Goal: Information Seeking & Learning: Learn about a topic

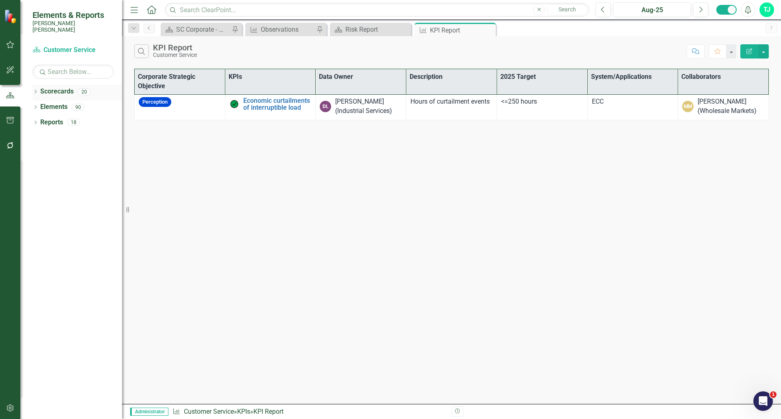
click at [37, 90] on icon "Dropdown" at bounding box center [36, 92] width 6 height 4
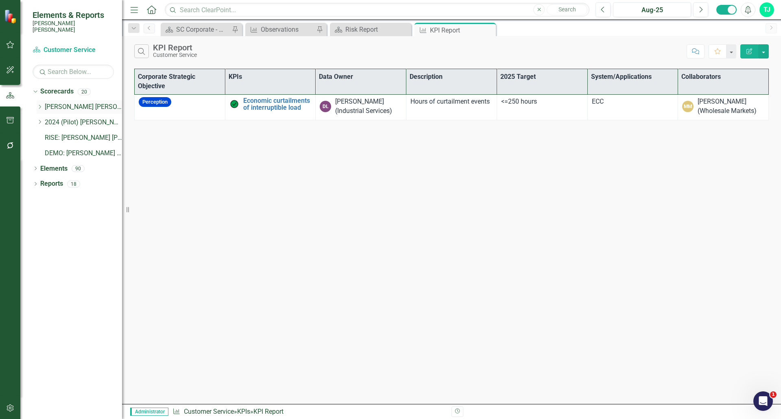
click at [39, 104] on icon "Dropdown" at bounding box center [40, 106] width 6 height 5
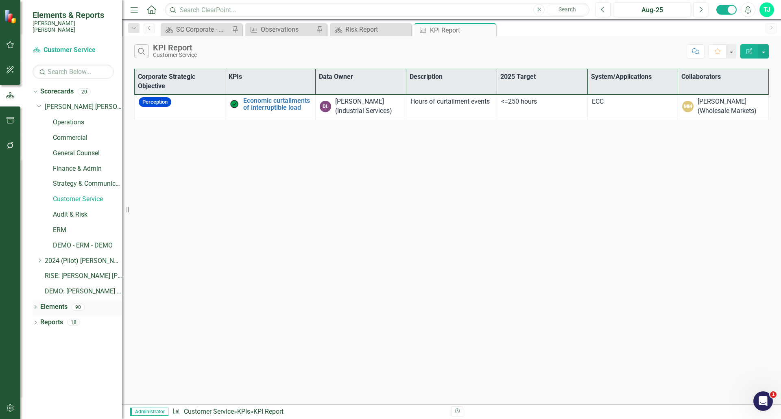
click at [37, 306] on icon "Dropdown" at bounding box center [36, 308] width 6 height 4
click at [65, 102] on link "[PERSON_NAME] [PERSON_NAME] CORPORATE Balanced Scorecard" at bounding box center [83, 106] width 77 height 9
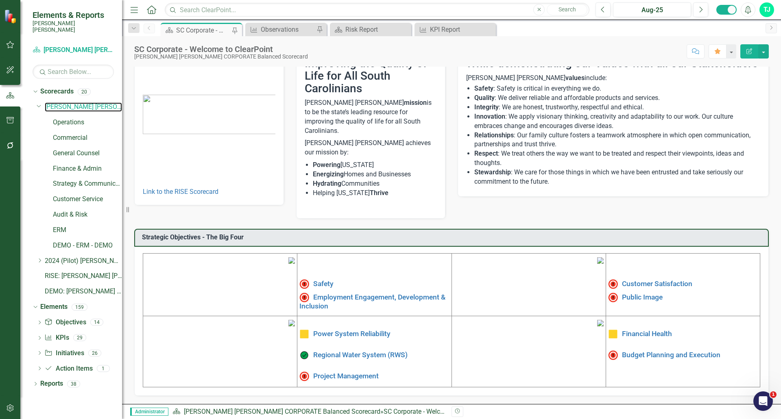
scroll to position [87, 0]
click at [666, 280] on link "Customer Satisfaction" at bounding box center [657, 284] width 70 height 8
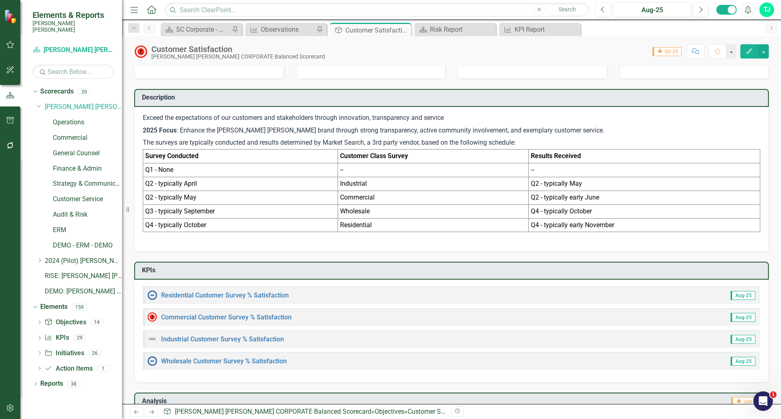
scroll to position [163, 0]
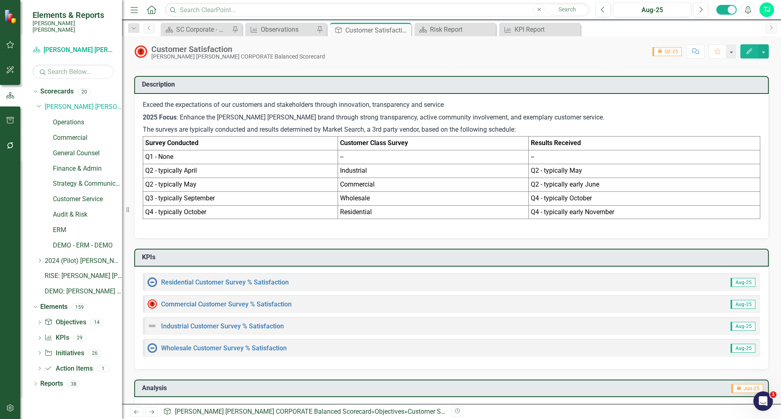
click at [318, 43] on div "Customer Satisfaction Santee Cooper CORPORATE Balanced Scorecard Score: 0.00 ic…" at bounding box center [451, 48] width 659 height 24
click at [154, 10] on icon "Home" at bounding box center [151, 9] width 11 height 9
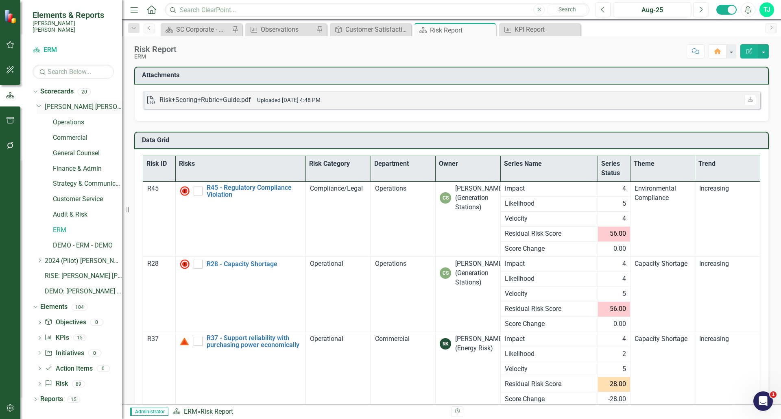
click at [78, 102] on link "[PERSON_NAME] [PERSON_NAME] CORPORATE Balanced Scorecard" at bounding box center [83, 106] width 77 height 9
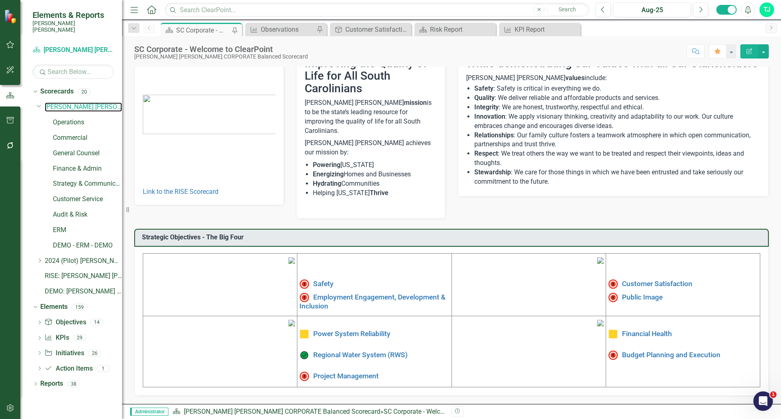
scroll to position [87, 0]
click at [325, 280] on link "Safety" at bounding box center [323, 284] width 20 height 8
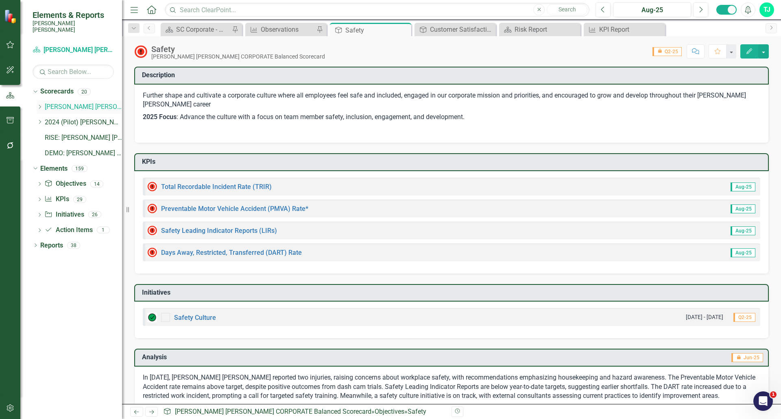
click at [41, 104] on div "Dropdown" at bounding box center [40, 107] width 6 height 7
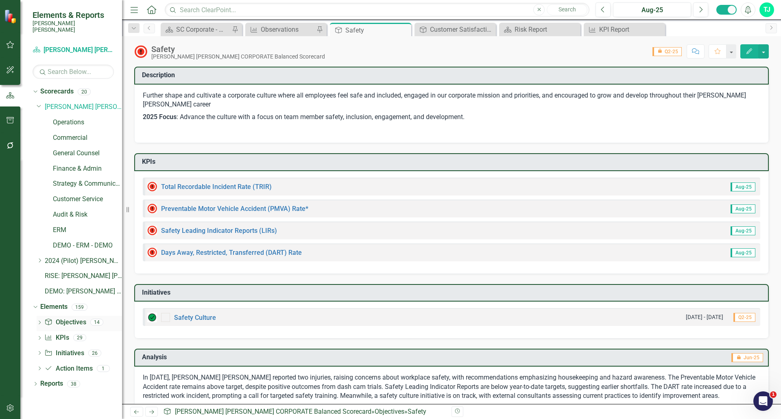
click at [67, 318] on link "Objective Objectives" at bounding box center [64, 322] width 41 height 9
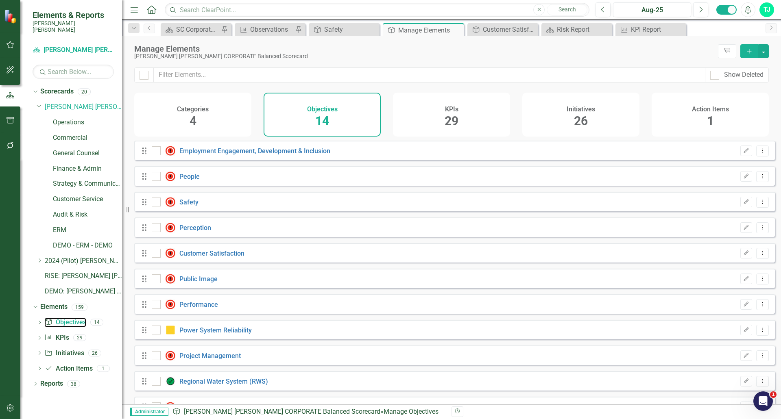
checkbox input "false"
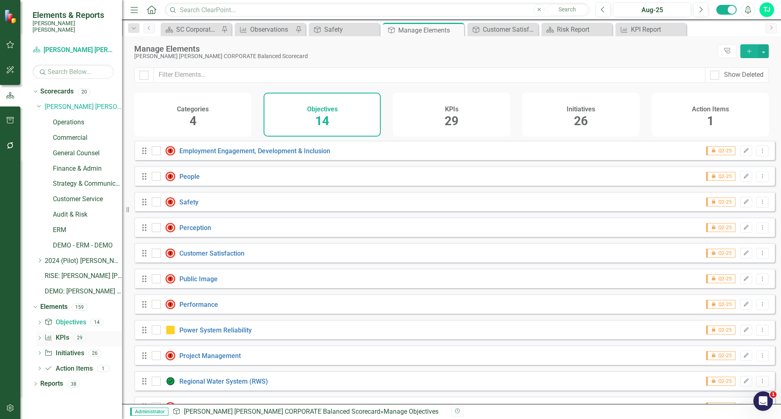
click at [62, 333] on link "KPI KPIs" at bounding box center [56, 337] width 24 height 9
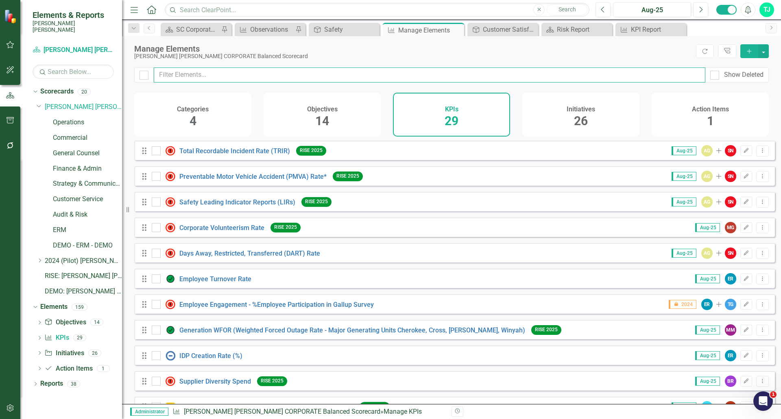
click at [176, 71] on input "text" at bounding box center [429, 74] width 551 height 15
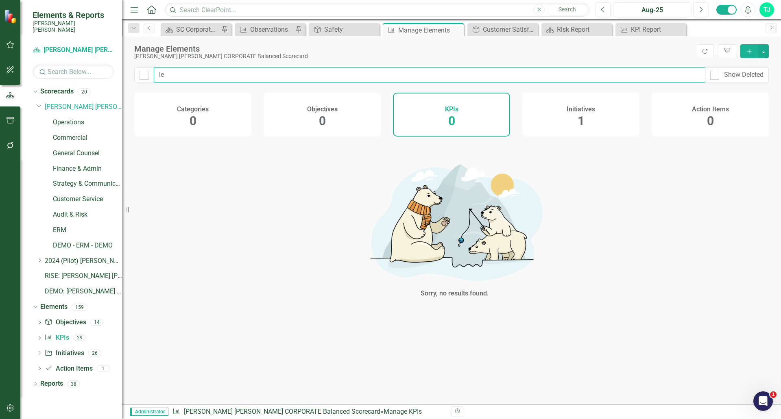
type input "l"
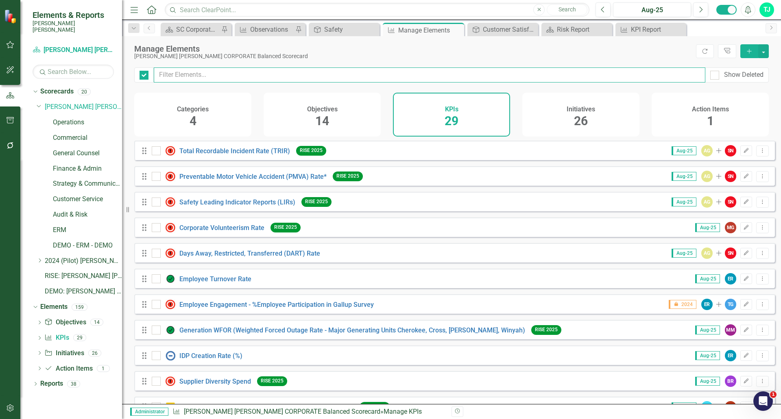
checkbox input "false"
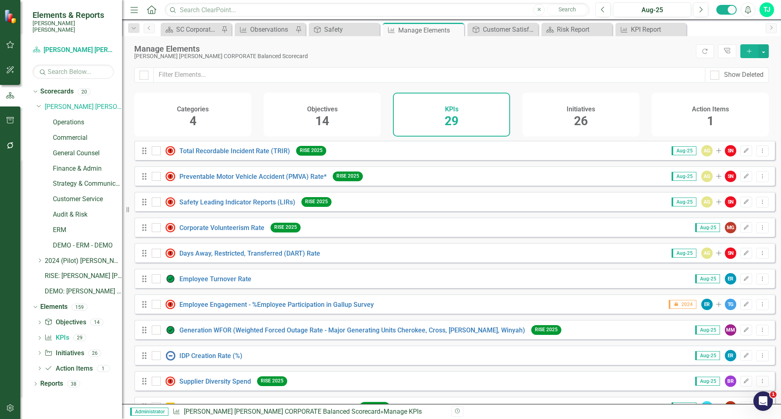
click at [152, 8] on icon "Home" at bounding box center [151, 9] width 11 height 9
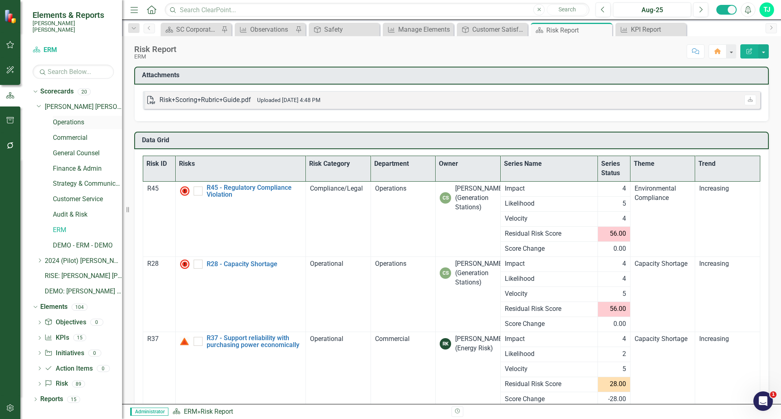
click at [67, 120] on link "Operations" at bounding box center [87, 122] width 69 height 9
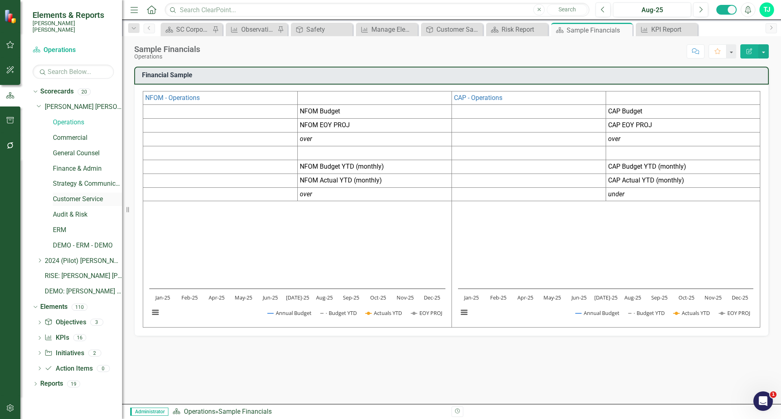
click at [76, 195] on link "Customer Service" at bounding box center [87, 199] width 69 height 9
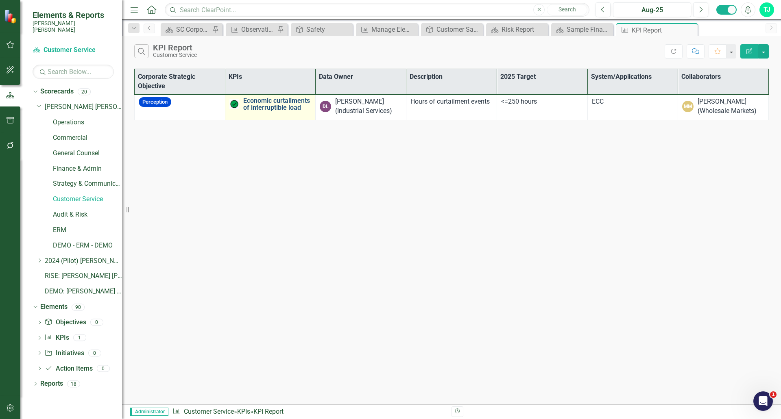
click at [268, 110] on link "Economic curtailments of interruptible load" at bounding box center [277, 104] width 68 height 14
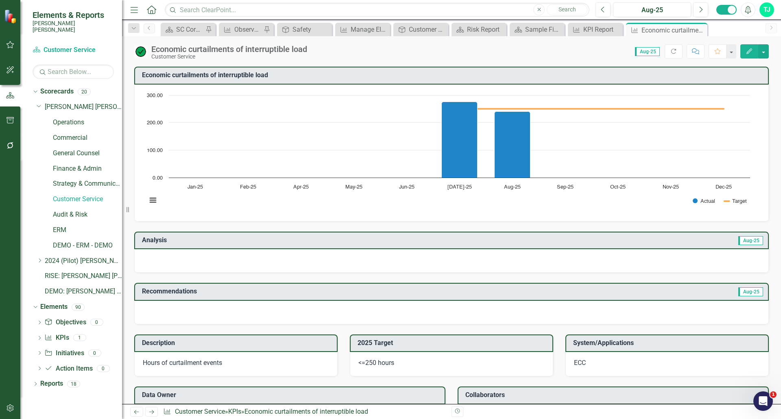
click at [751, 50] on icon "button" at bounding box center [749, 51] width 6 height 6
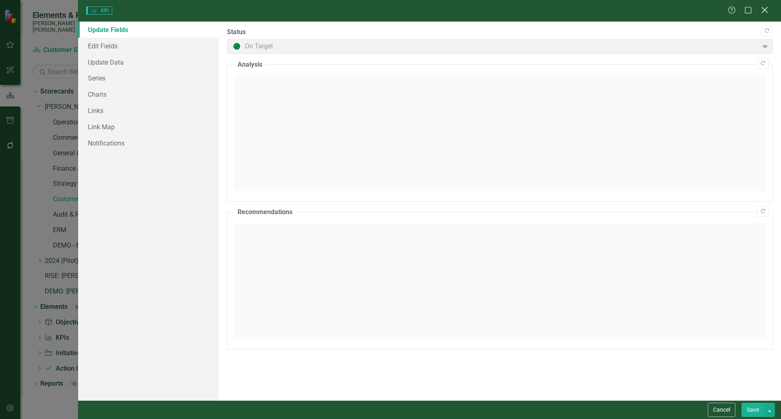
click at [763, 10] on icon "Close" at bounding box center [764, 10] width 10 height 8
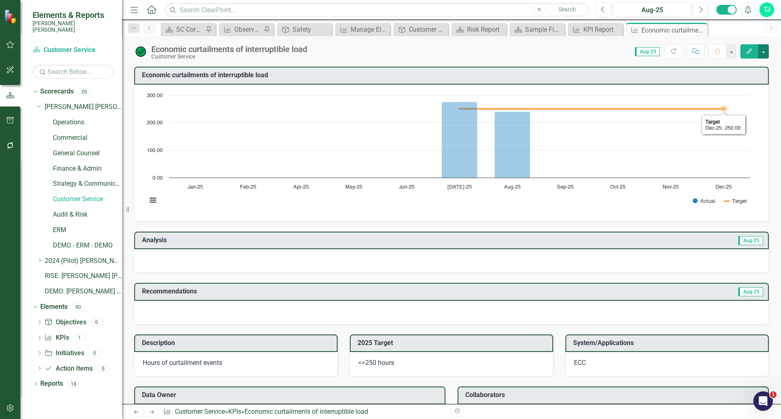
click at [760, 54] on button "button" at bounding box center [763, 51] width 11 height 14
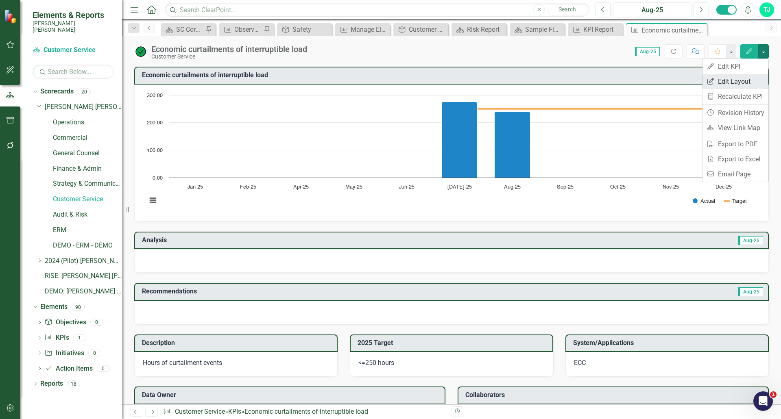
click at [743, 80] on link "Edit Report Edit Layout" at bounding box center [735, 81] width 66 height 15
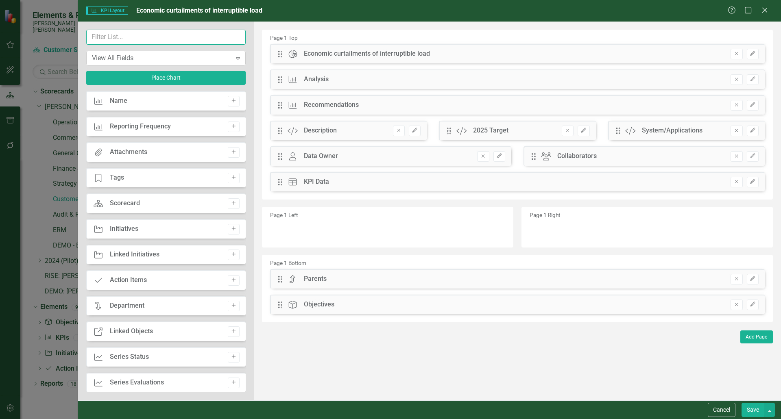
click at [124, 38] on input "text" at bounding box center [165, 37] width 159 height 15
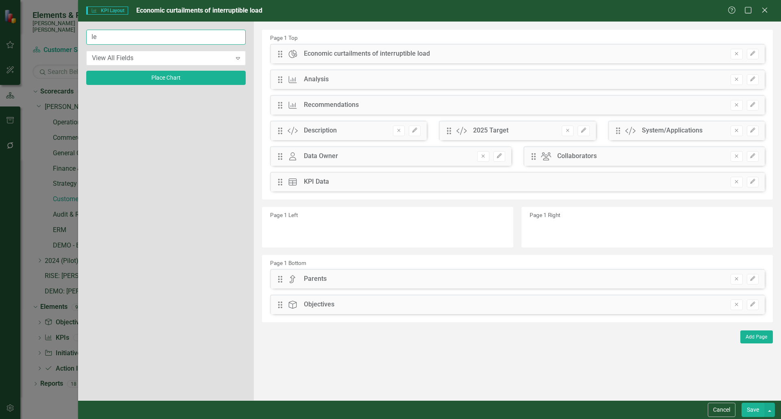
type input "l"
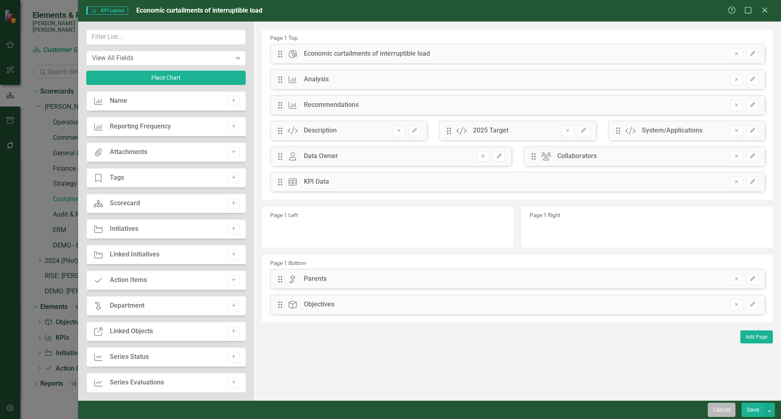
click at [711, 410] on button "Cancel" at bounding box center [721, 410] width 28 height 14
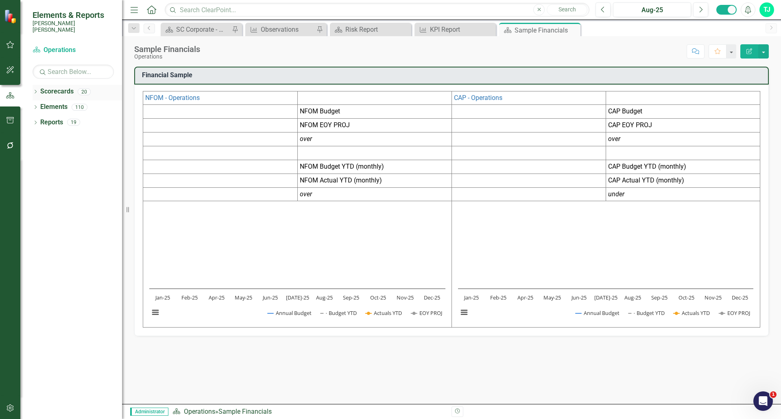
click at [34, 90] on icon "Dropdown" at bounding box center [36, 92] width 6 height 4
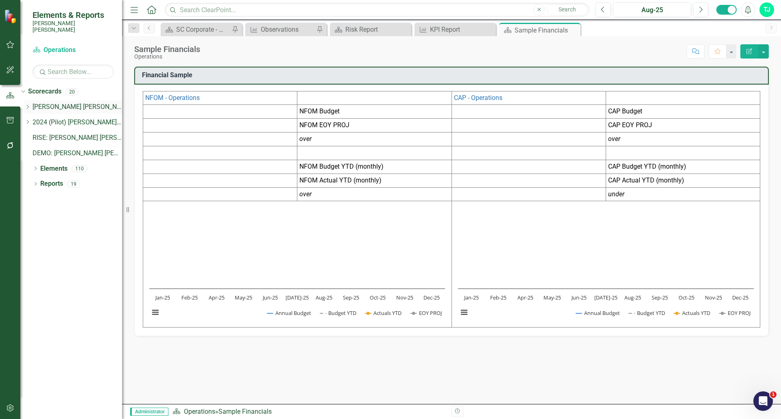
click at [30, 104] on icon "Dropdown" at bounding box center [27, 106] width 6 height 5
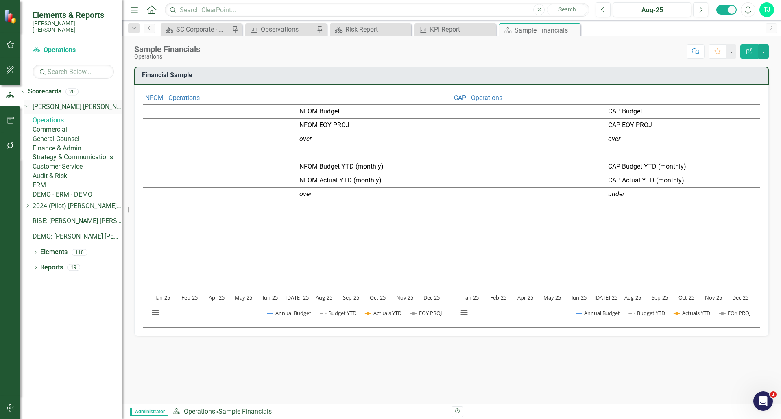
click at [68, 102] on link "[PERSON_NAME] [PERSON_NAME] CORPORATE Balanced Scorecard" at bounding box center [77, 106] width 89 height 9
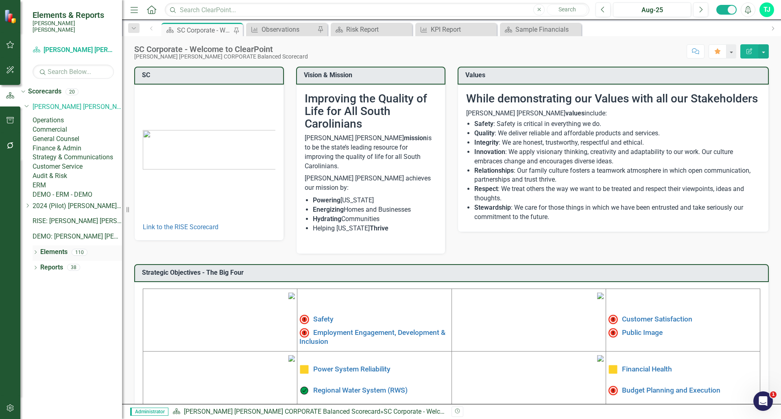
click at [54, 257] on link "Elements" at bounding box center [53, 252] width 27 height 9
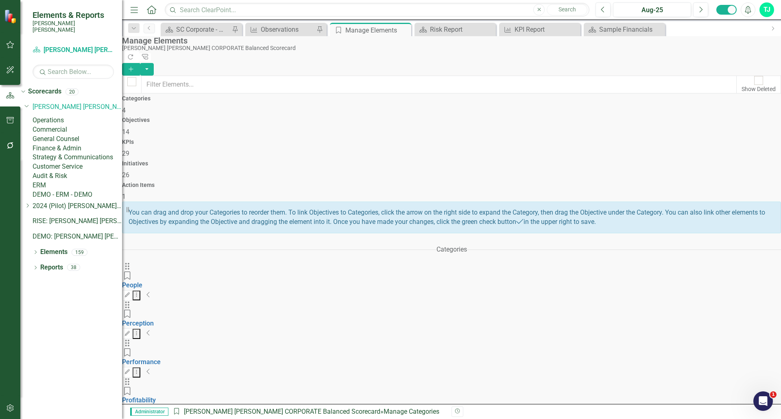
click at [441, 139] on div "KPIs 29" at bounding box center [451, 149] width 659 height 20
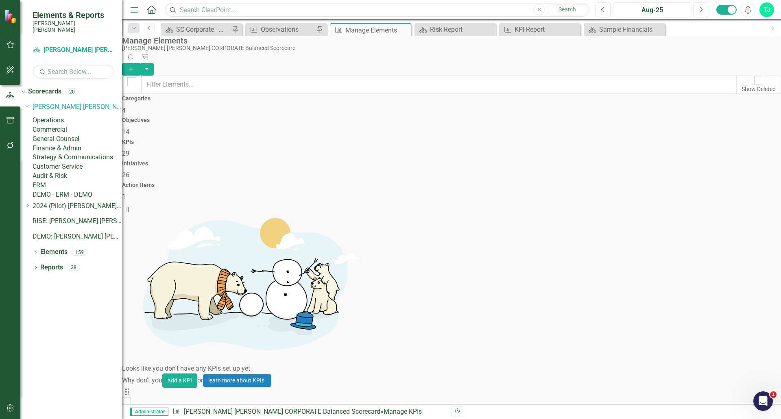
scroll to position [81, 0]
